Goal: Transaction & Acquisition: Purchase product/service

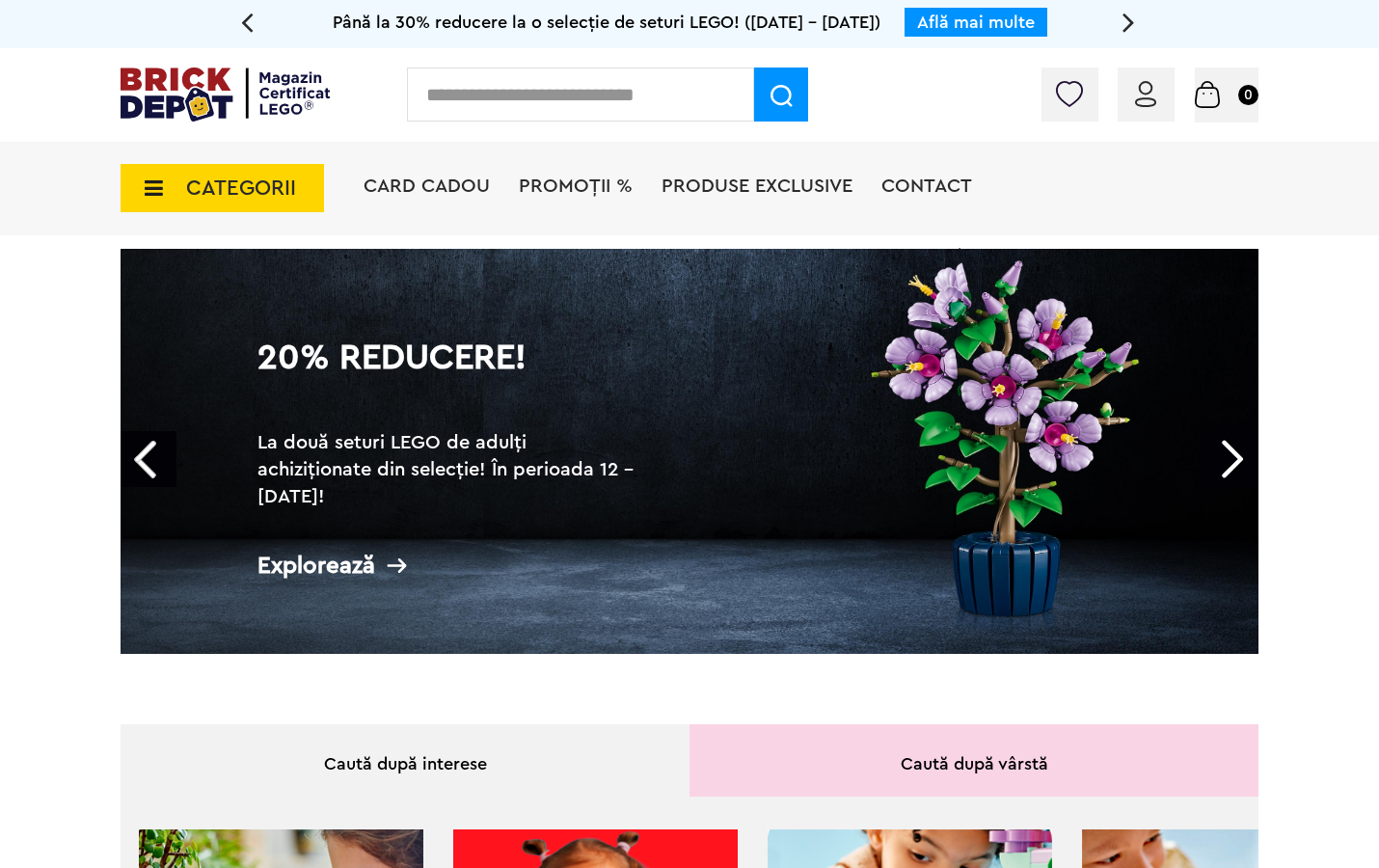
click at [198, 189] on span "CATEGORII" at bounding box center [241, 188] width 110 height 21
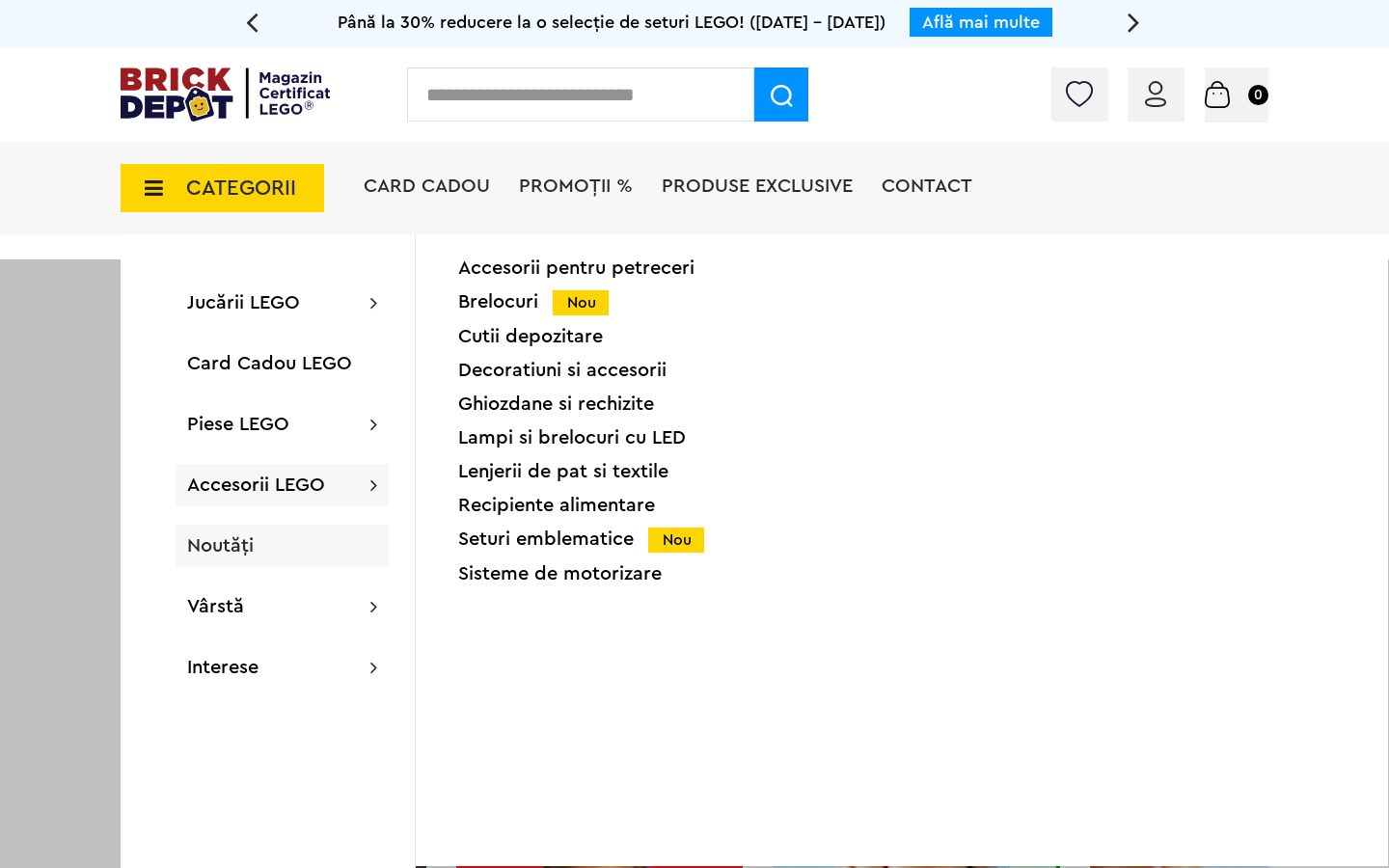
click at [208, 541] on span "Noutăți" at bounding box center [220, 546] width 67 height 19
